Goal: Information Seeking & Learning: Check status

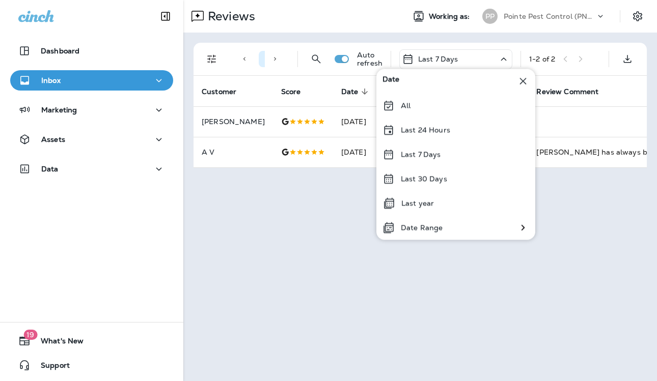
click at [453, 61] on p "Last 7 Days" at bounding box center [438, 59] width 40 height 8
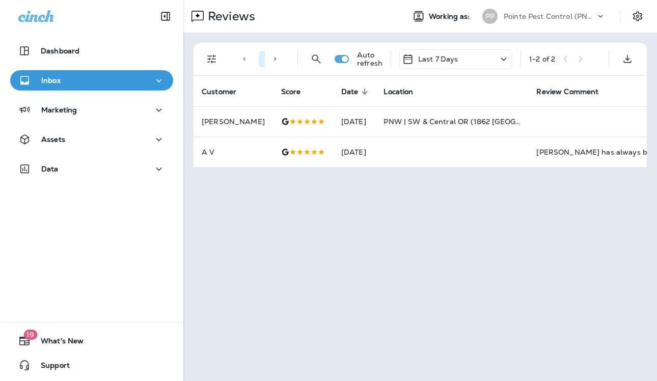
click at [569, 2] on div "Reviews Working as: PP Pointe Pest Control (PNW)" at bounding box center [419, 16] width 473 height 33
click at [557, 18] on p "Pointe Pest Control (PNW)" at bounding box center [549, 16] width 92 height 8
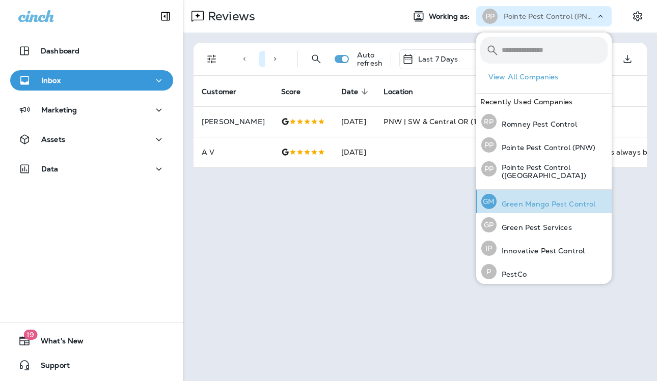
click at [543, 200] on p "Green Mango Pest Control" at bounding box center [545, 204] width 99 height 8
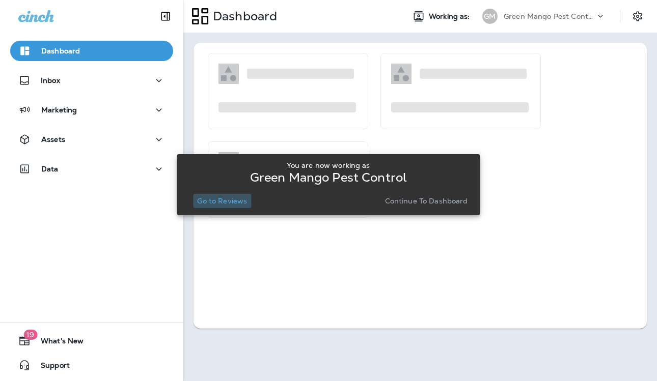
click at [218, 201] on p "Go to Reviews" at bounding box center [222, 201] width 50 height 8
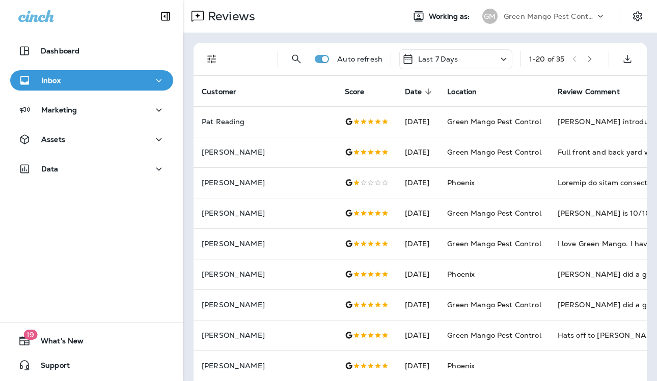
click at [437, 62] on p "Last 7 Days" at bounding box center [438, 59] width 40 height 8
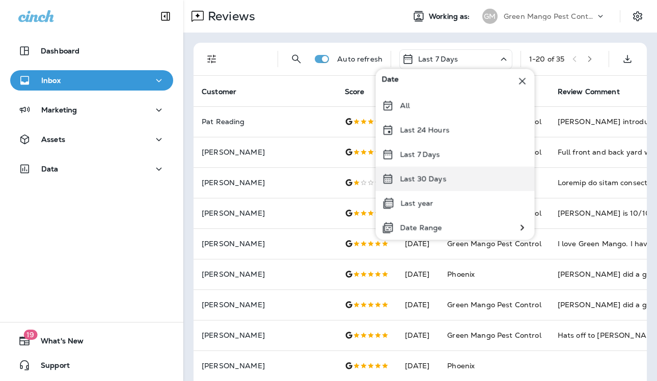
click at [412, 182] on p "Last 30 Days" at bounding box center [423, 179] width 46 height 8
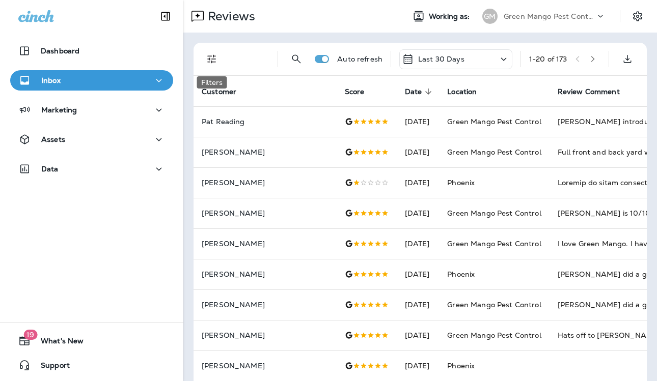
click at [213, 61] on icon "Filters" at bounding box center [212, 59] width 12 height 12
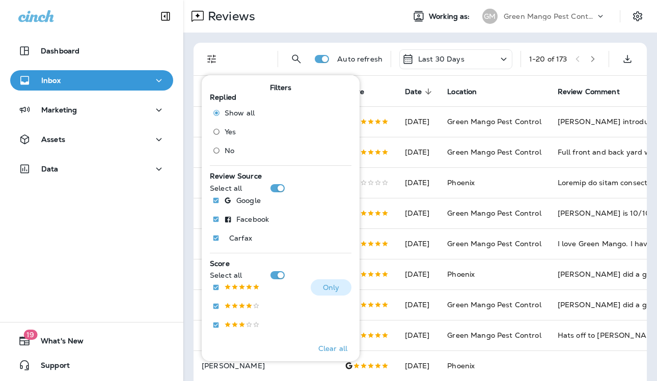
click at [233, 292] on p at bounding box center [242, 288] width 36 height 9
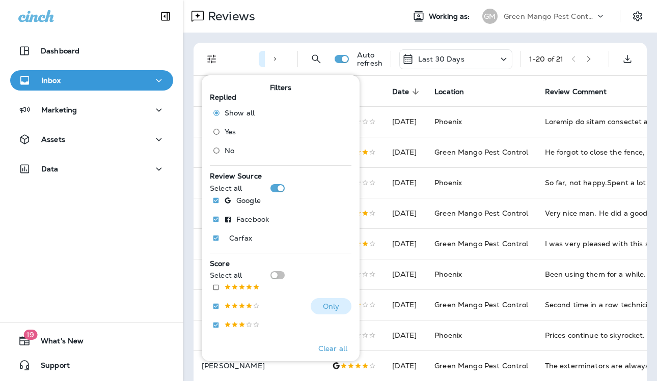
click at [234, 303] on p at bounding box center [242, 306] width 36 height 9
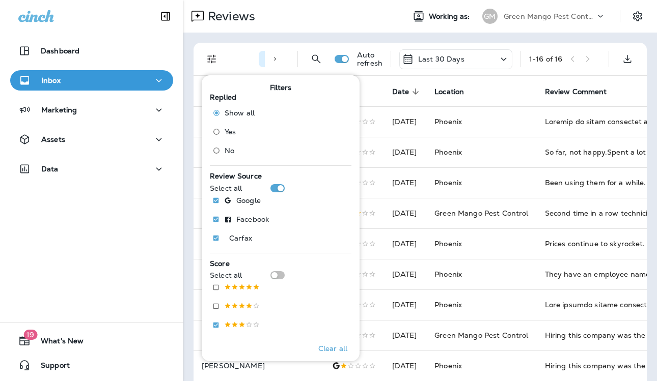
click at [322, 10] on div "Reviews" at bounding box center [289, 16] width 213 height 20
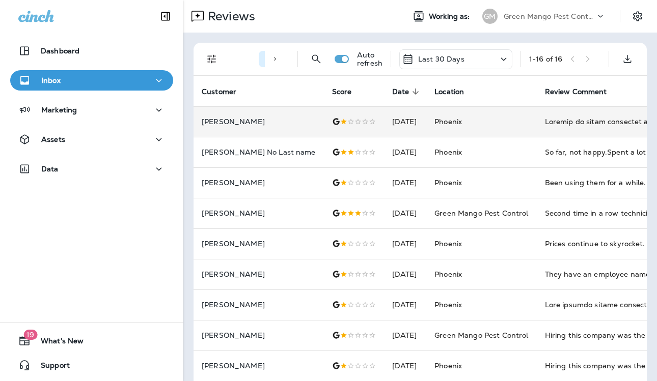
click at [485, 124] on td "Phoenix" at bounding box center [481, 121] width 110 height 31
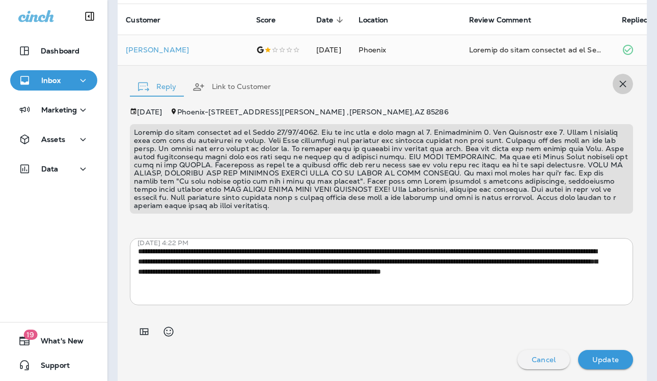
click at [619, 82] on icon "button" at bounding box center [622, 84] width 7 height 7
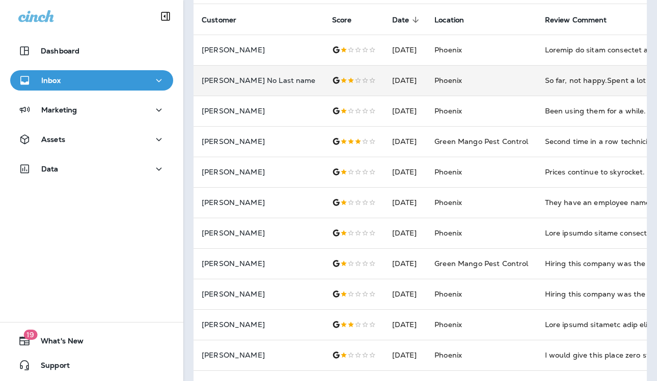
click at [495, 80] on td "Phoenix" at bounding box center [481, 80] width 110 height 31
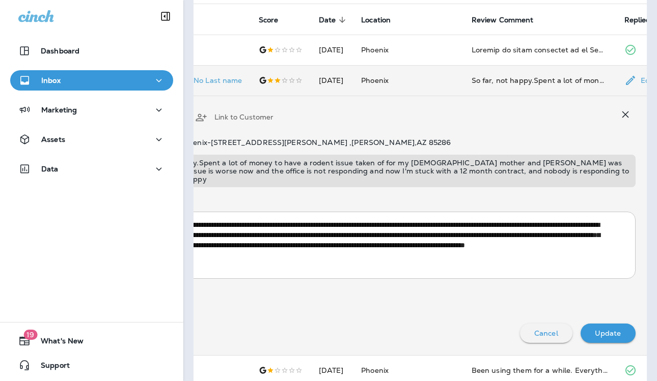
scroll to position [0, 75]
click at [620, 111] on icon "button" at bounding box center [623, 114] width 7 height 7
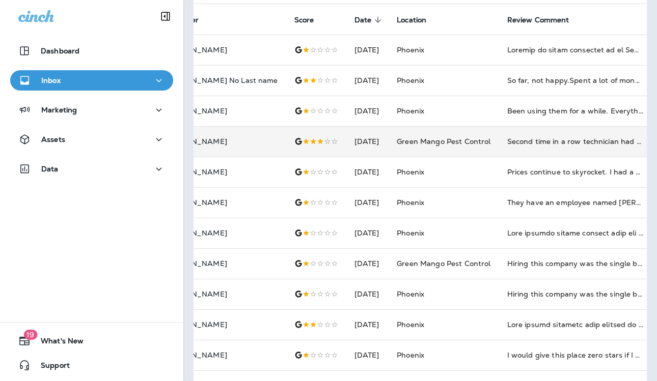
scroll to position [0, 34]
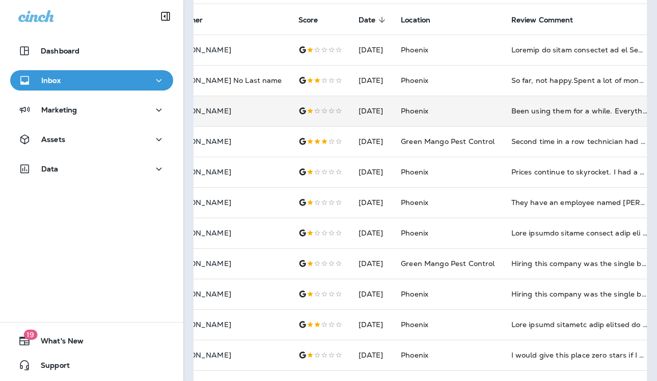
click at [431, 118] on td "Phoenix" at bounding box center [447, 111] width 110 height 31
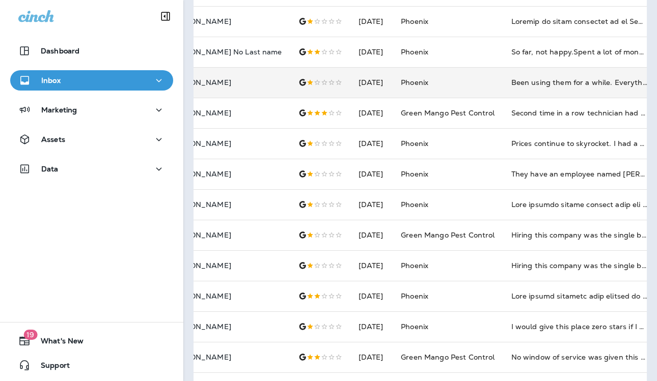
scroll to position [0, 27]
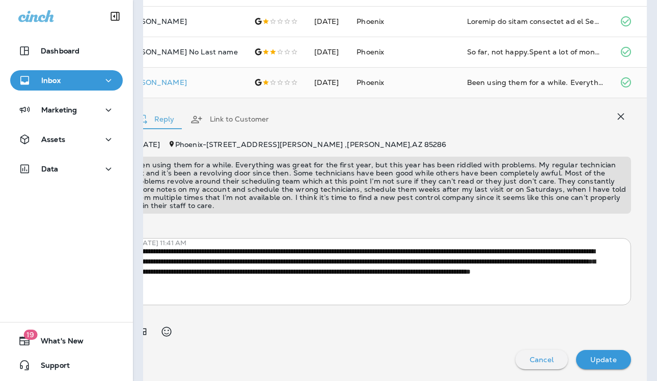
click at [614, 113] on icon "button" at bounding box center [620, 116] width 12 height 12
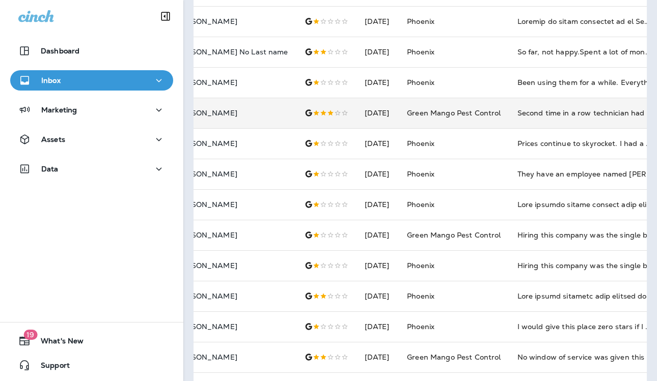
click at [539, 120] on td "Second time in a row technician had to use my garden hose to fill something up?…" at bounding box center [585, 113] width 153 height 31
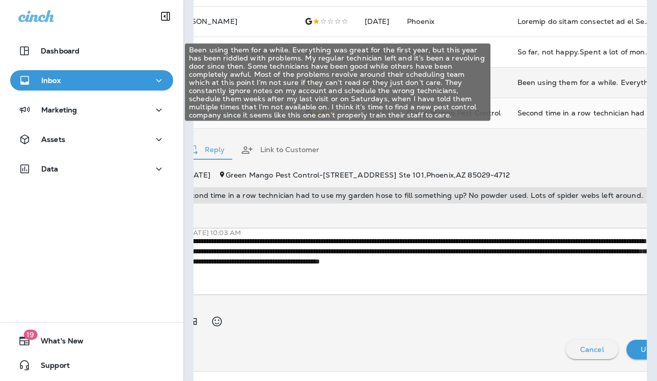
click at [547, 81] on div "Been using them for a while. Everything was great for the first year, but this …" at bounding box center [585, 82] width 136 height 10
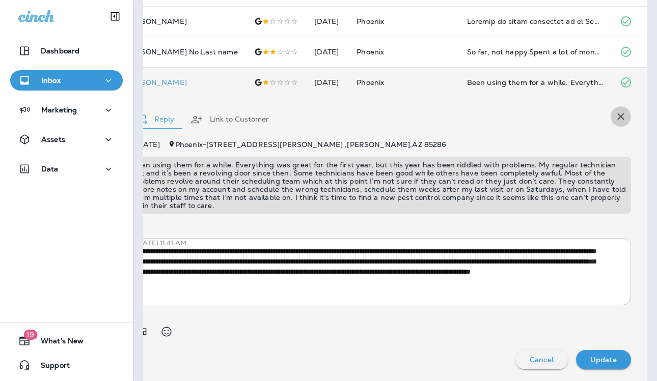
click at [617, 116] on icon "button" at bounding box center [620, 117] width 7 height 7
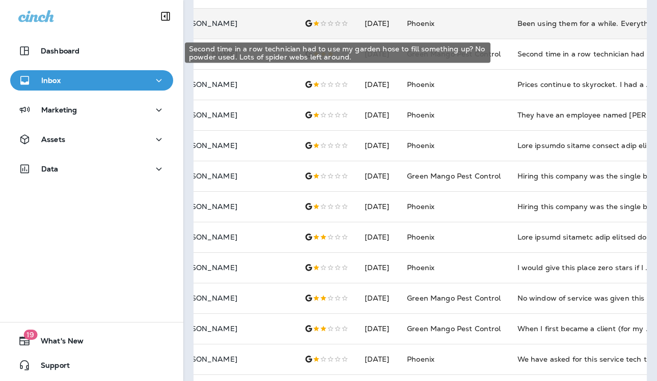
scroll to position [160, 0]
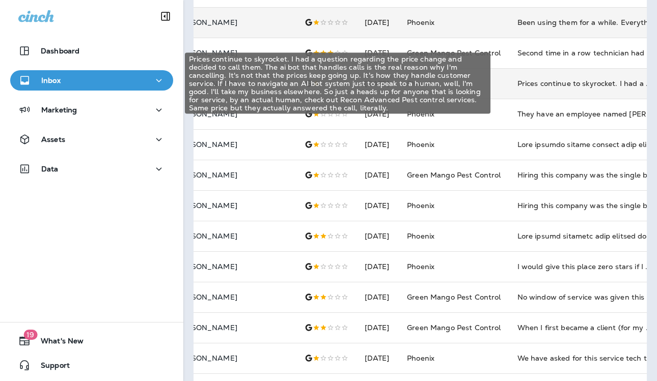
click at [565, 82] on div "Prices continue to skyrocket. I had a question regarding the price change and d…" at bounding box center [585, 83] width 136 height 10
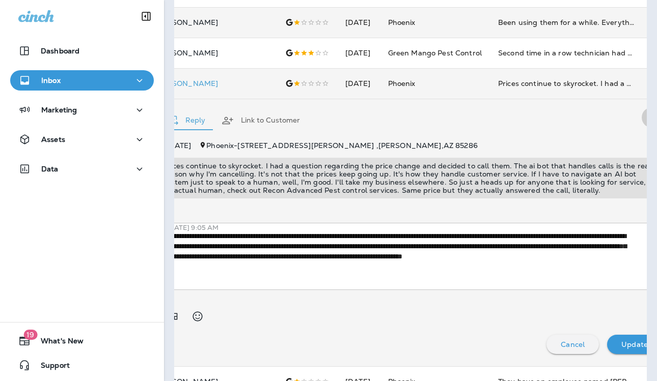
click at [645, 120] on icon "button" at bounding box center [651, 117] width 12 height 12
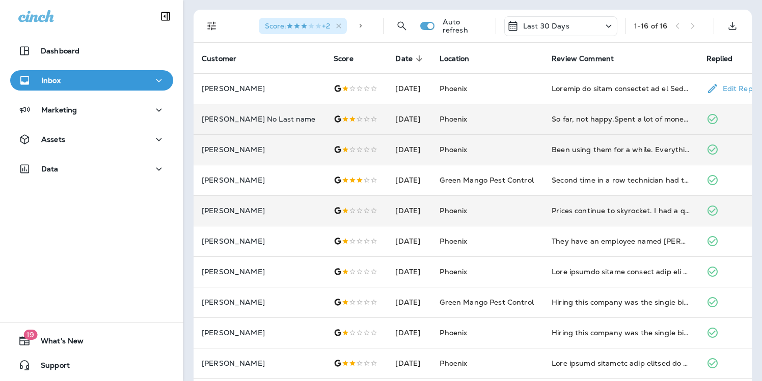
scroll to position [0, 0]
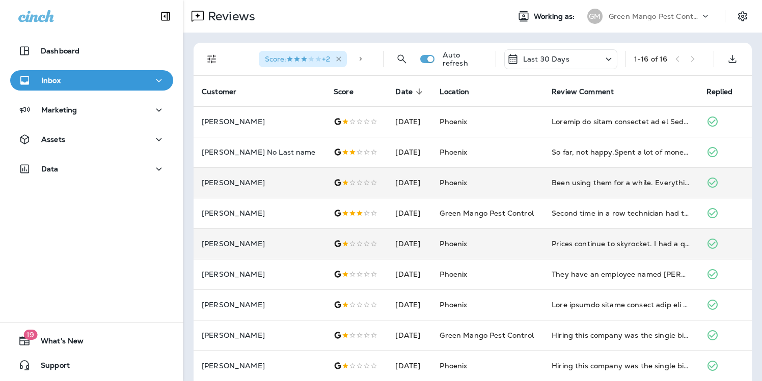
click at [342, 57] on icon "button" at bounding box center [338, 59] width 9 height 9
